Goal: Transaction & Acquisition: Download file/media

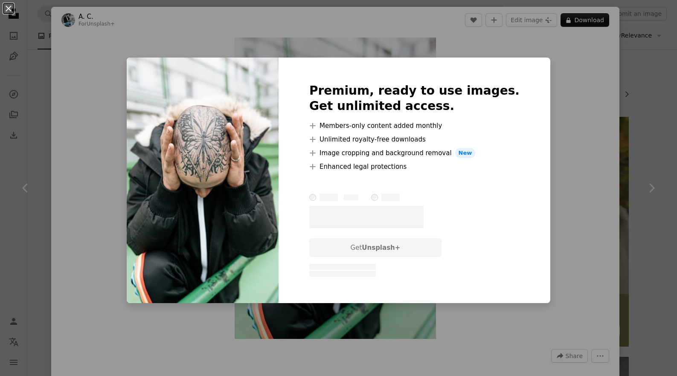
scroll to position [2296, 0]
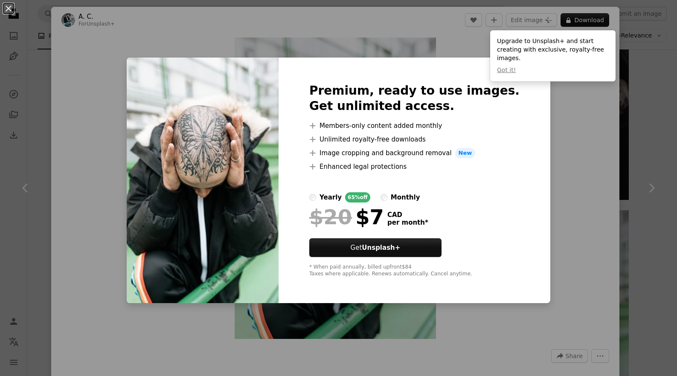
click at [614, 140] on div "An X shape Premium, ready to use images. Get unlimited access. A plus sign Memb…" at bounding box center [338, 188] width 677 height 376
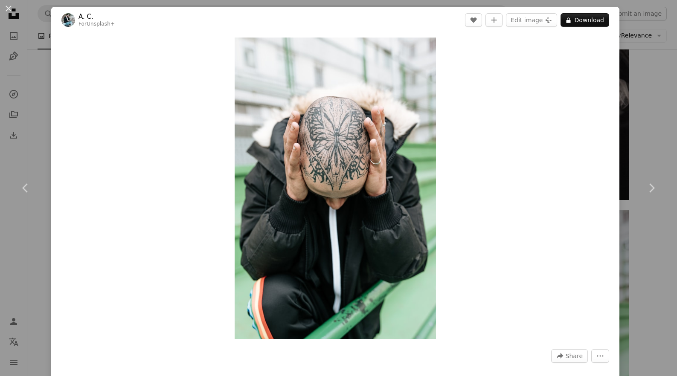
click at [637, 143] on div "An X shape Chevron left Chevron right A. C. For Unsplash+ A heart A plus sign E…" at bounding box center [338, 188] width 677 height 376
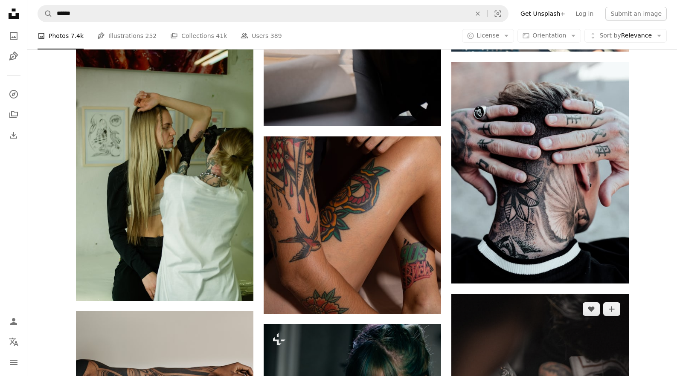
scroll to position [1979, 0]
